Goal: Navigation & Orientation: Find specific page/section

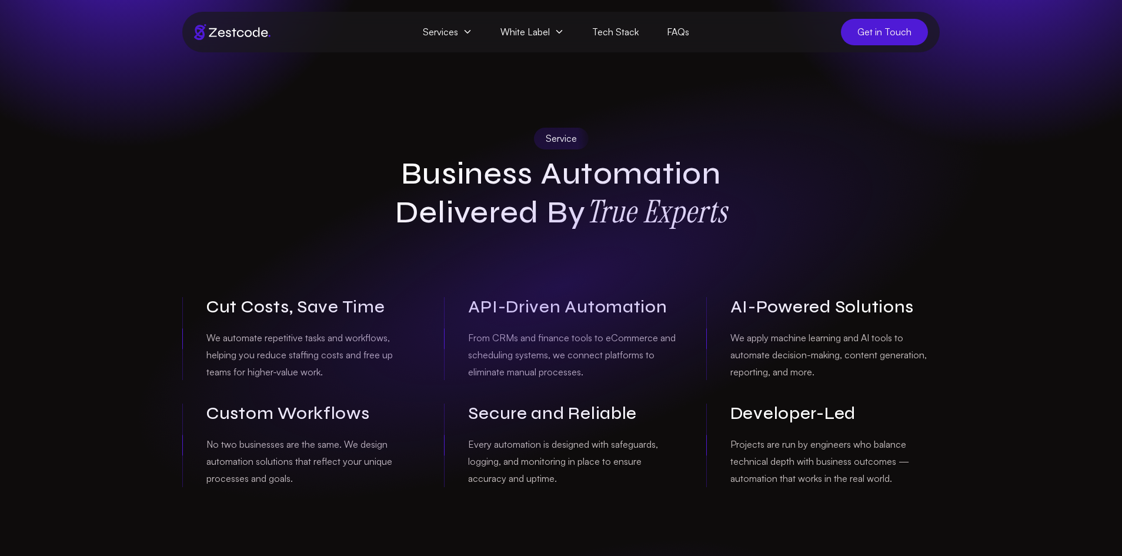
click at [456, 35] on span "Services" at bounding box center [448, 32] width 78 height 26
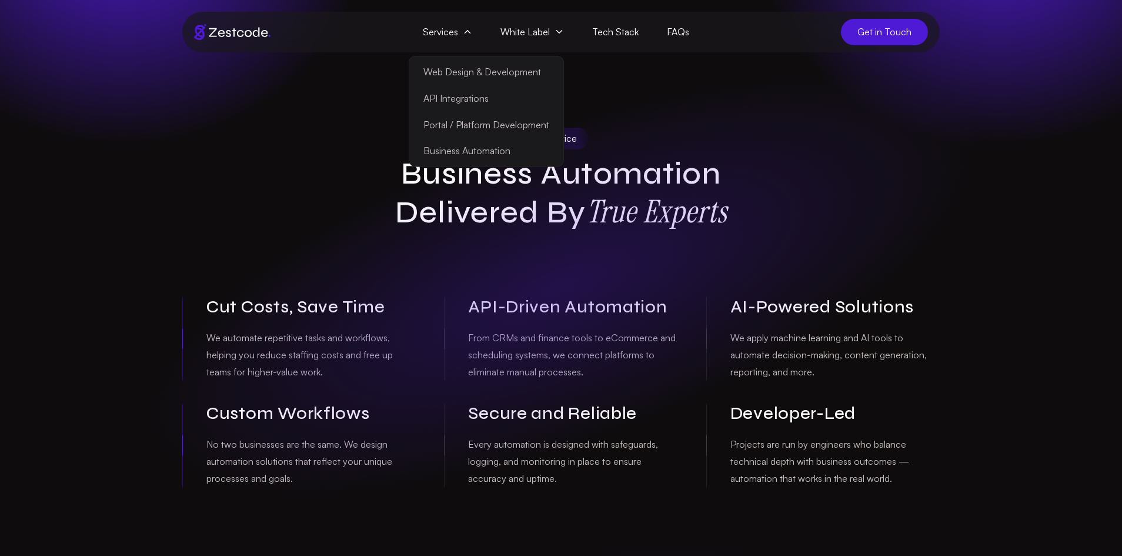
click at [474, 68] on link "Web Design & Development" at bounding box center [486, 72] width 149 height 26
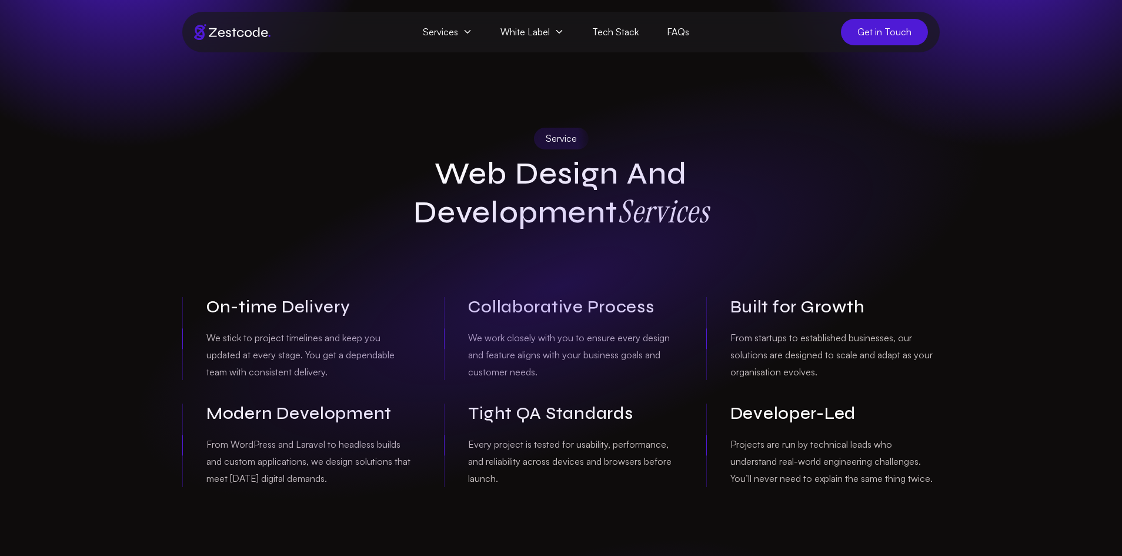
click at [453, 39] on span "Services" at bounding box center [448, 32] width 78 height 26
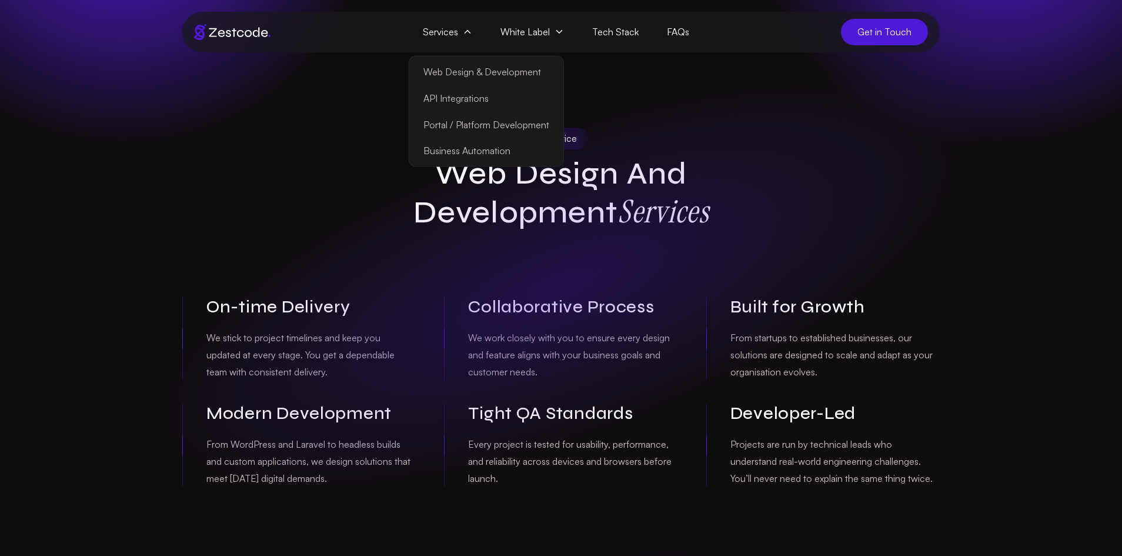
click at [475, 132] on link "Portal / Platform Development" at bounding box center [486, 124] width 149 height 26
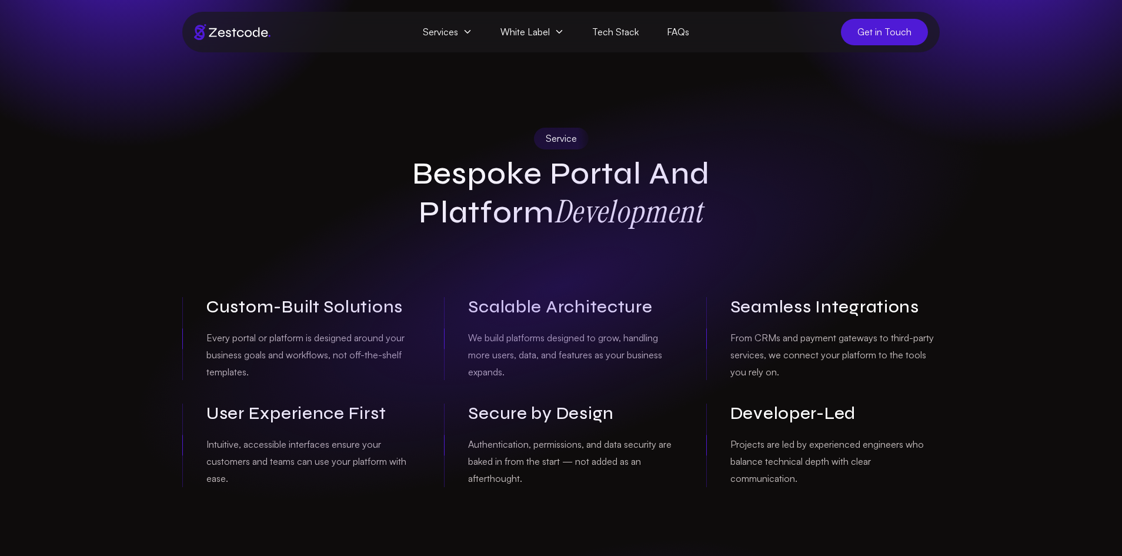
click at [233, 29] on img at bounding box center [232, 32] width 76 height 16
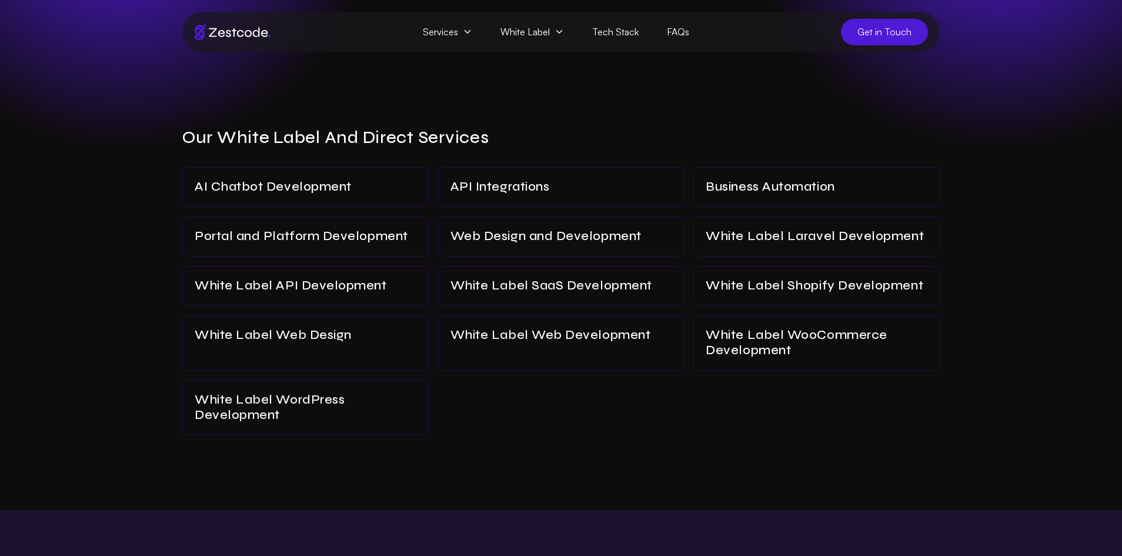
click at [875, 31] on span "Get in Touch" at bounding box center [884, 32] width 87 height 26
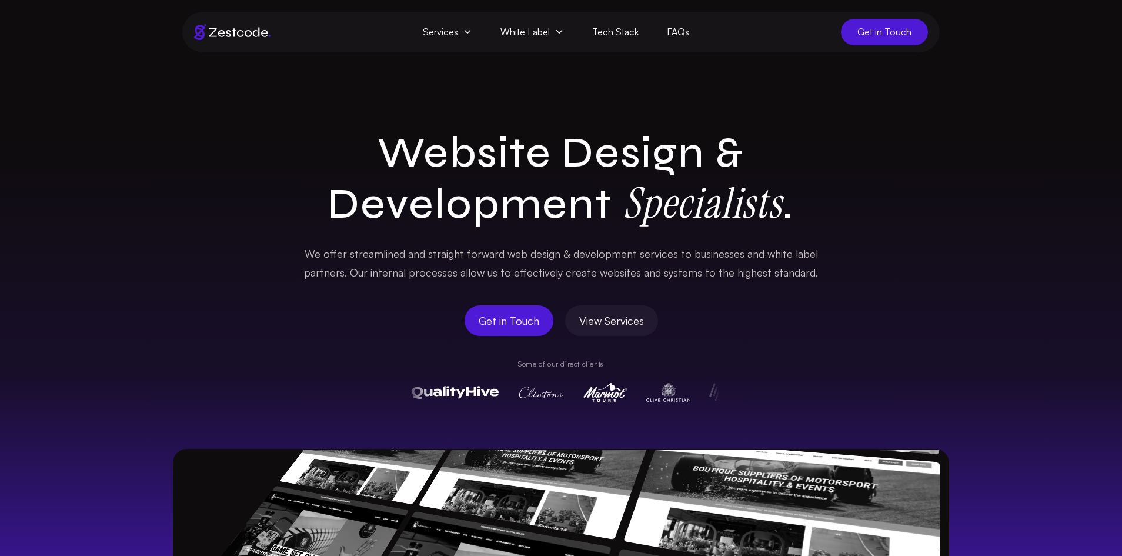
click at [453, 39] on span "Services" at bounding box center [448, 32] width 78 height 26
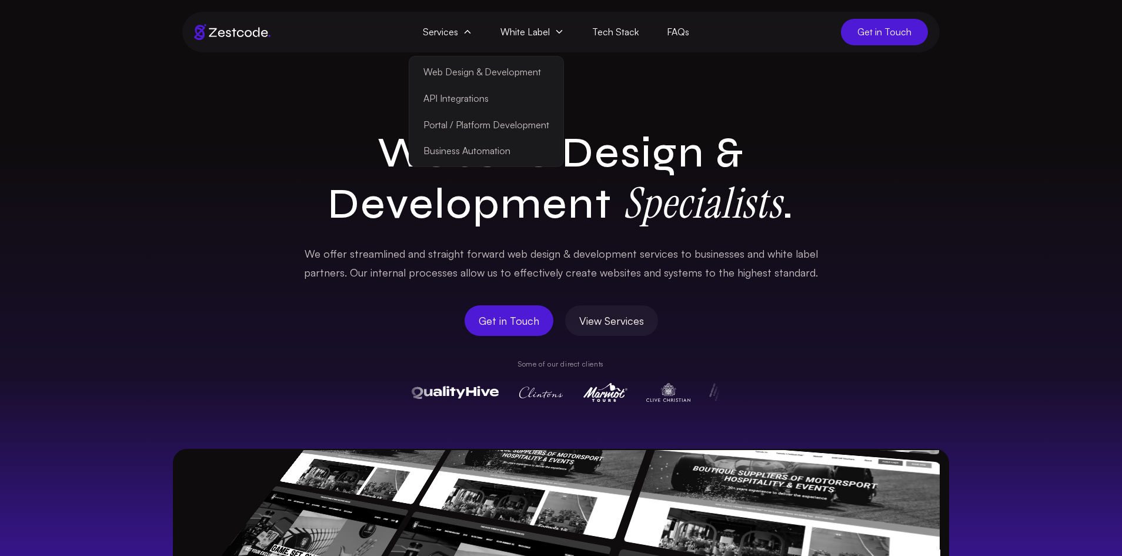
click at [519, 24] on span "White Label" at bounding box center [532, 32] width 92 height 26
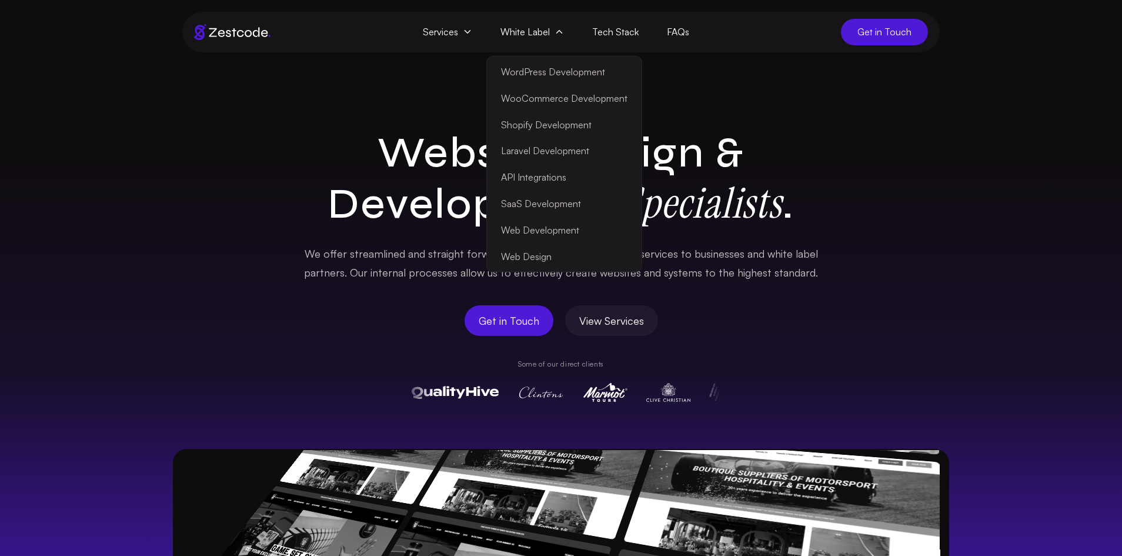
click at [552, 233] on link "Web Development" at bounding box center [564, 230] width 150 height 26
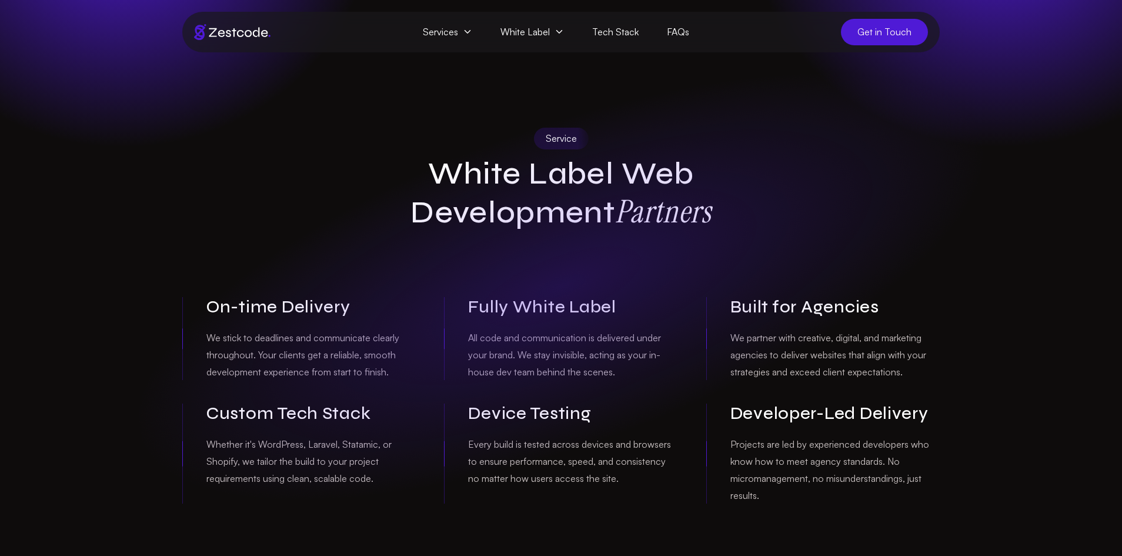
click at [265, 36] on img at bounding box center [232, 32] width 76 height 16
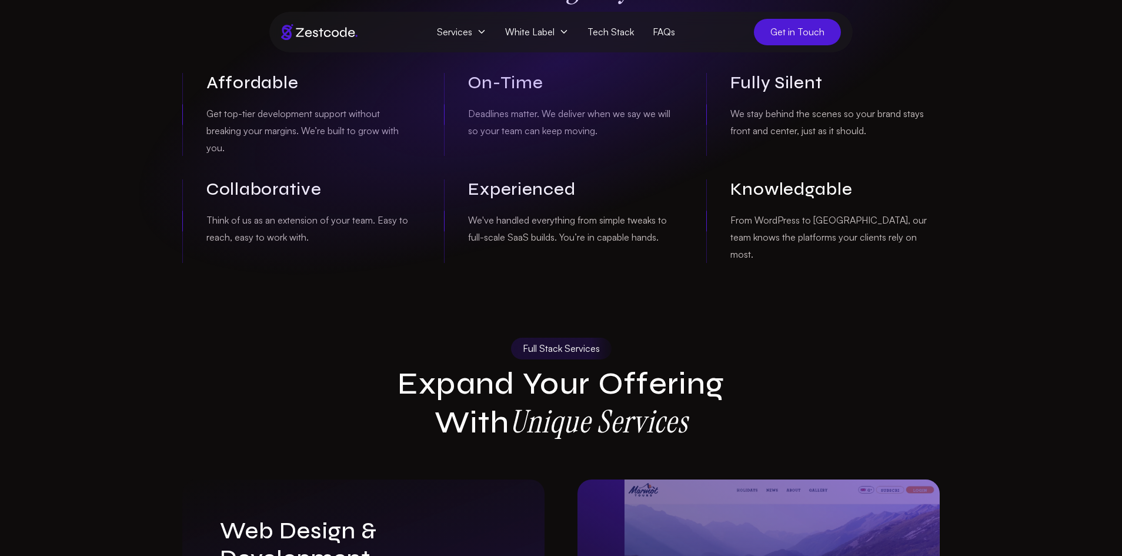
scroll to position [1010, 0]
